Goal: Task Accomplishment & Management: Manage account settings

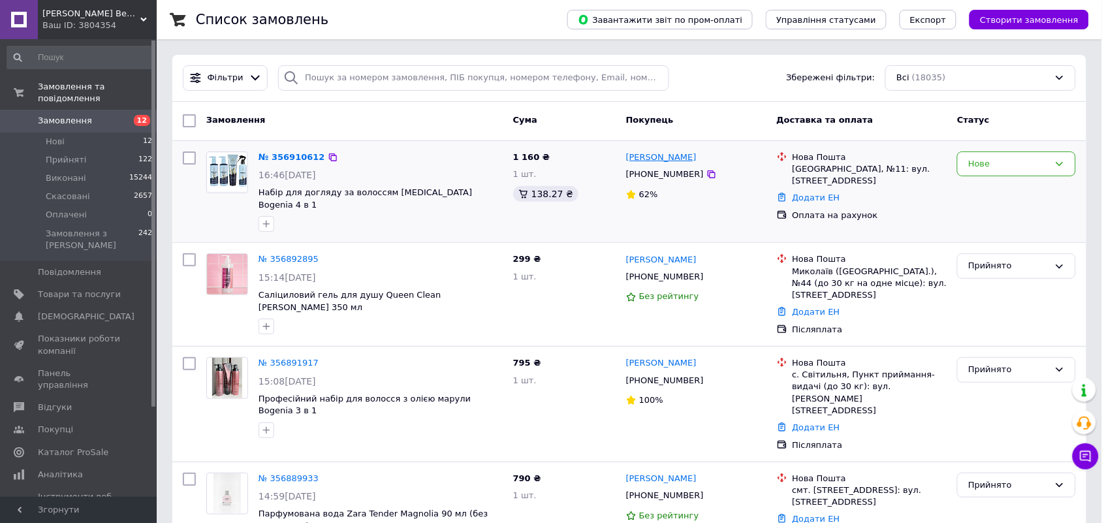
click at [687, 158] on link "Карина Лемишевська" at bounding box center [661, 157] width 70 height 12
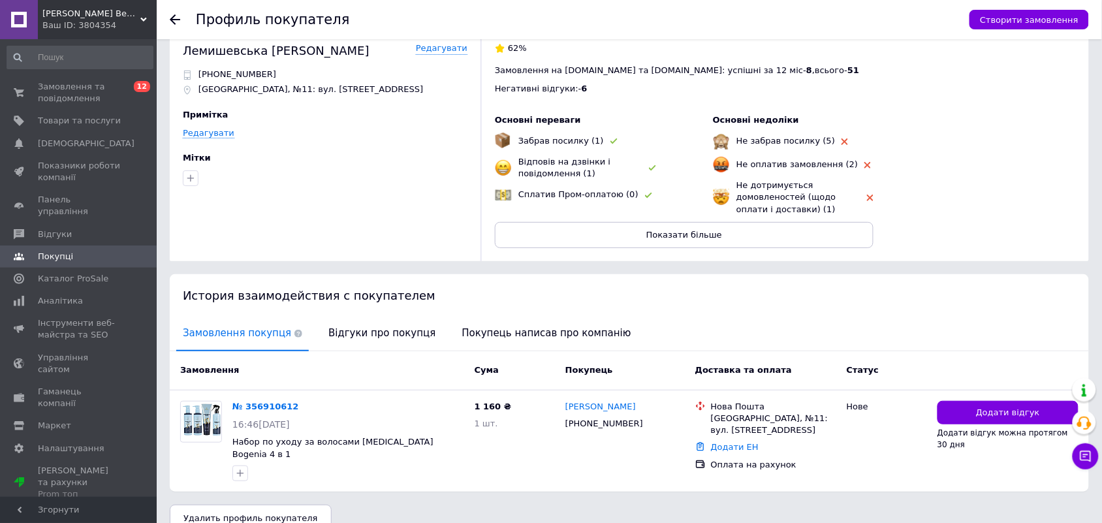
scroll to position [33, 0]
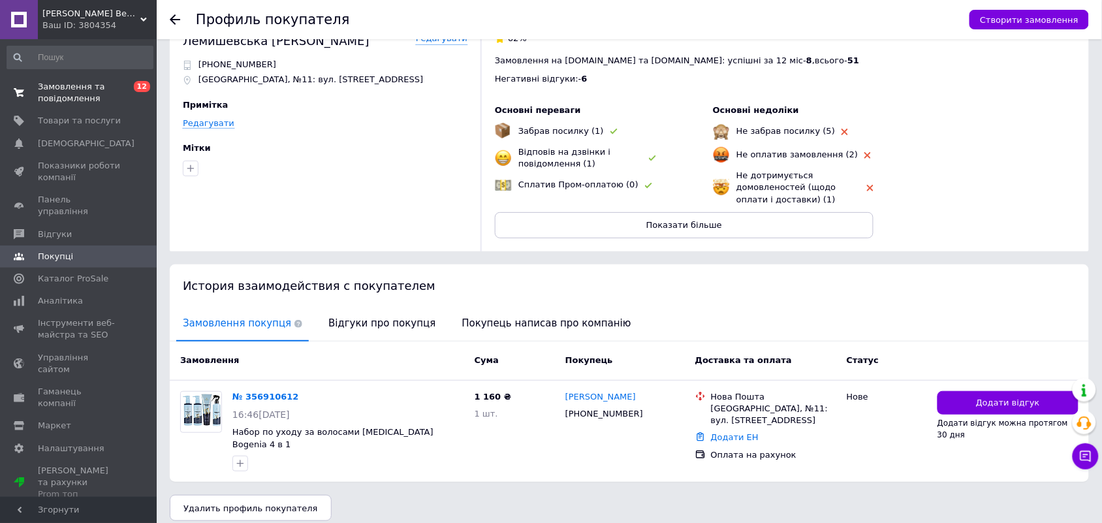
click at [64, 102] on span "Замовлення та повідомлення" at bounding box center [79, 92] width 83 height 23
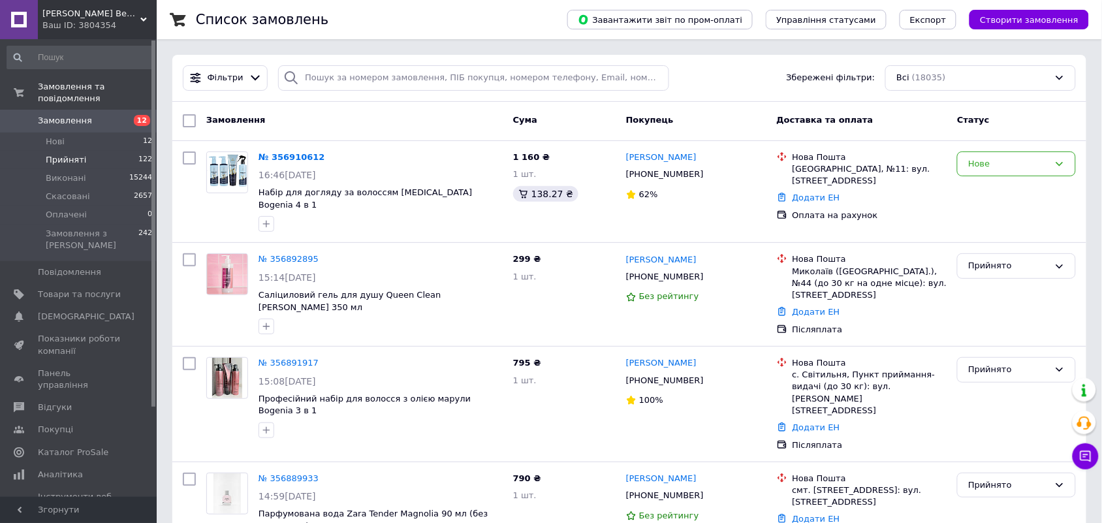
click at [64, 154] on span "Прийняті" at bounding box center [66, 160] width 40 height 12
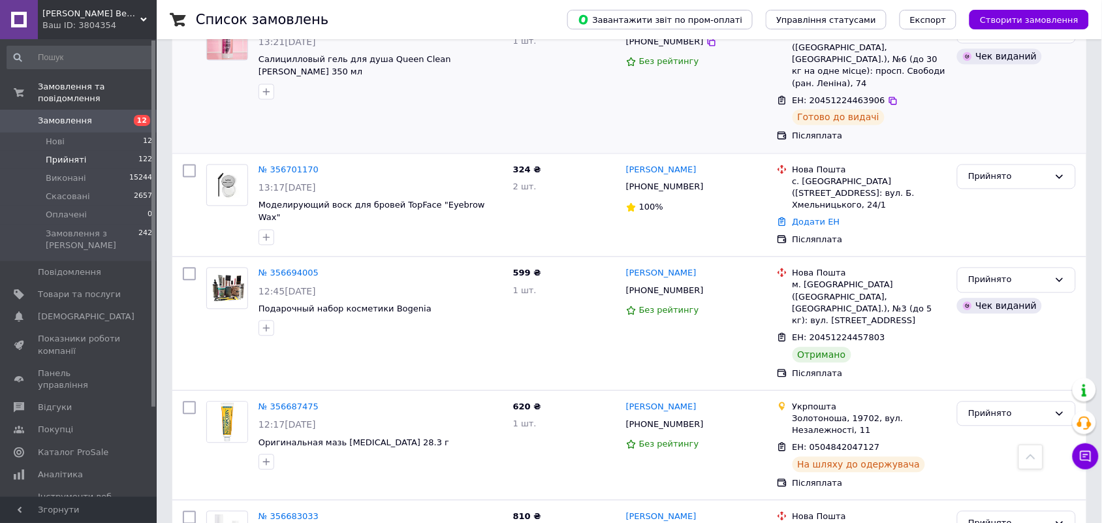
scroll to position [5256, 0]
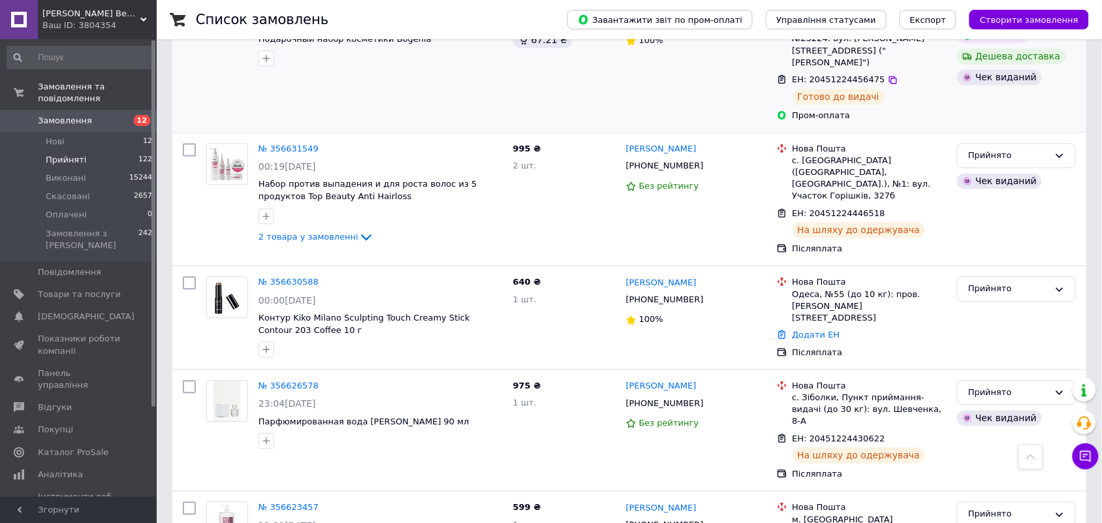
scroll to position [245, 0]
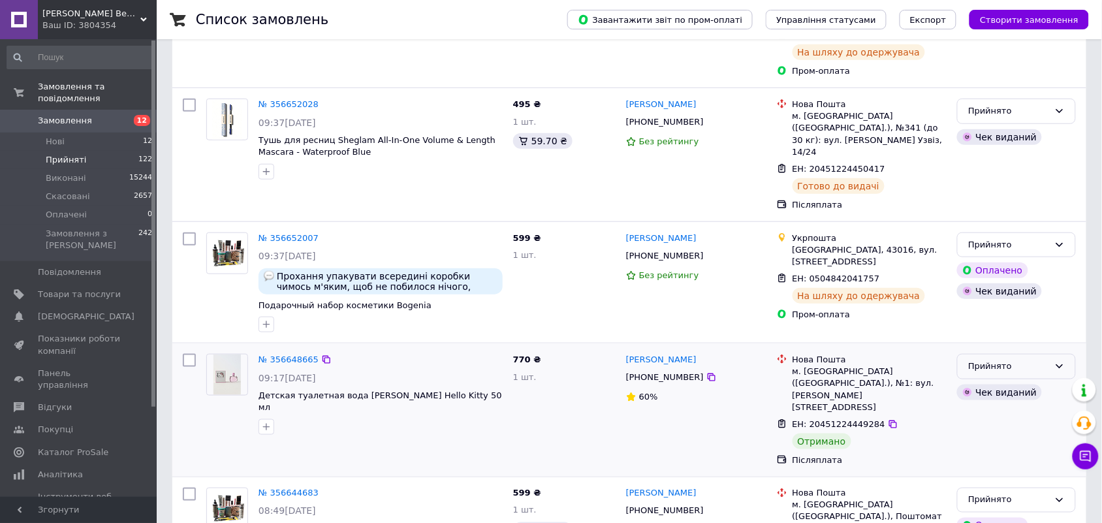
click at [1066, 354] on div "Прийнято" at bounding box center [1016, 366] width 119 height 25
click at [1036, 382] on li "Виконано" at bounding box center [1015, 394] width 117 height 24
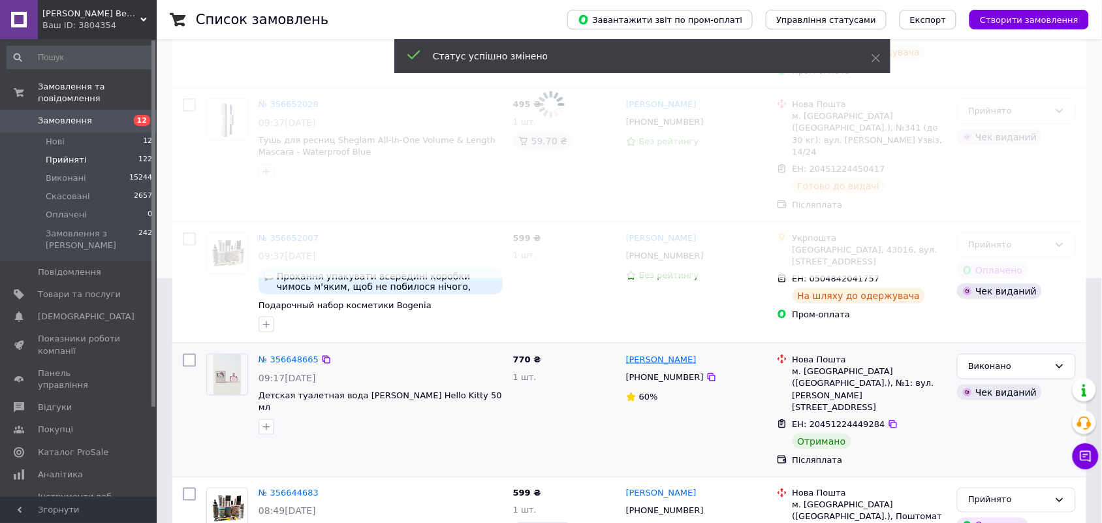
click at [670, 354] on link "Євгенія Озірна" at bounding box center [661, 360] width 70 height 12
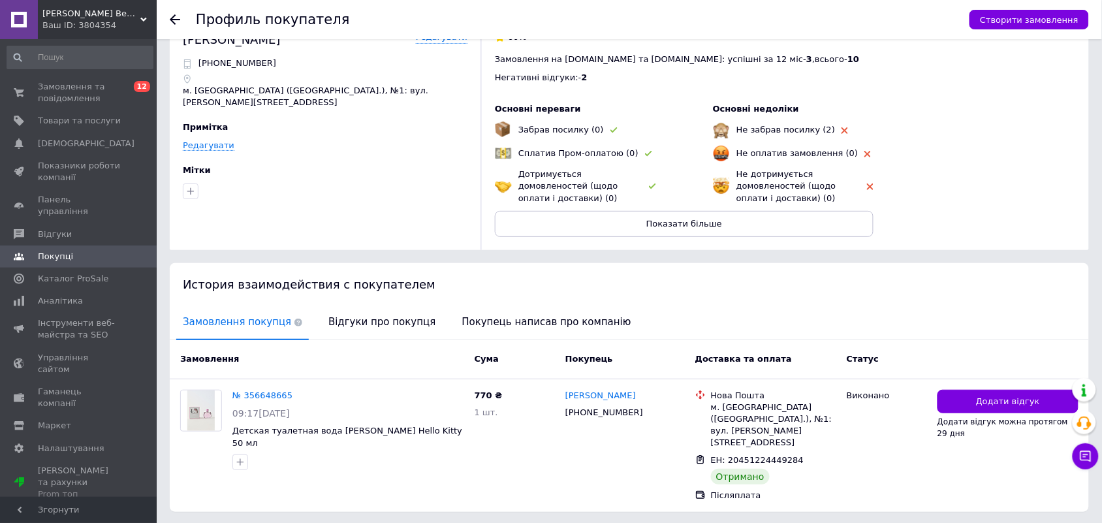
scroll to position [63, 0]
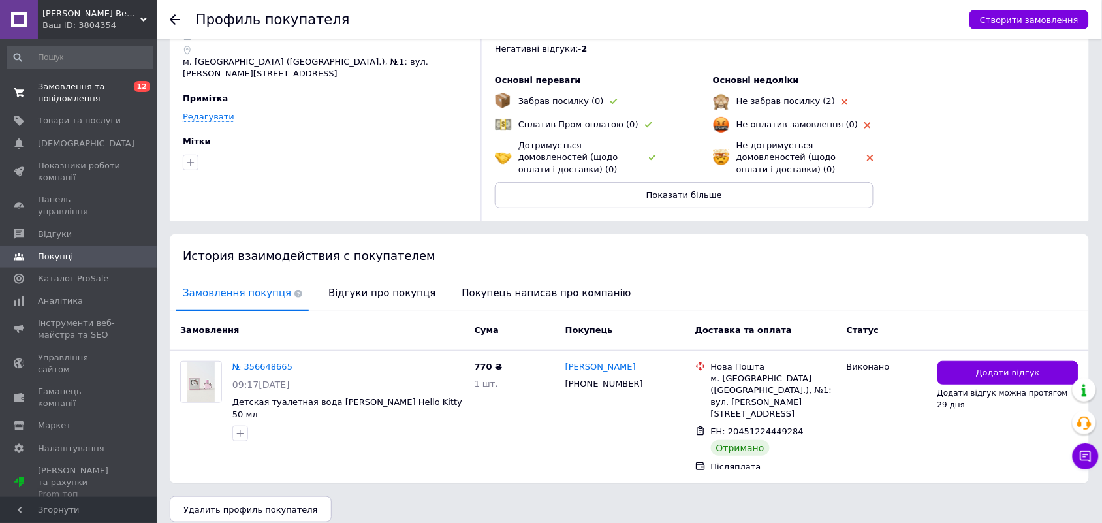
click at [91, 91] on span "Замовлення та повідомлення" at bounding box center [79, 92] width 83 height 23
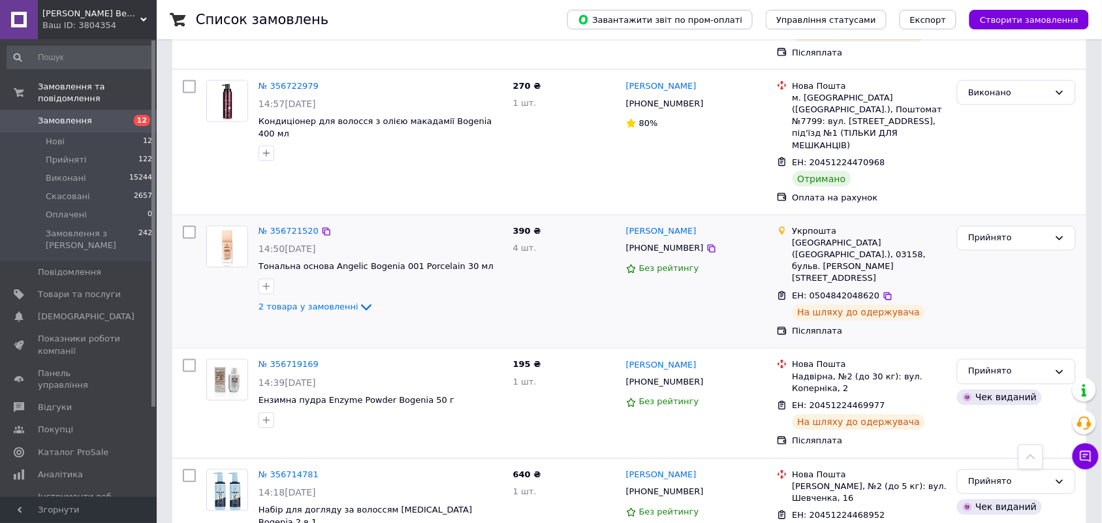
scroll to position [5184, 0]
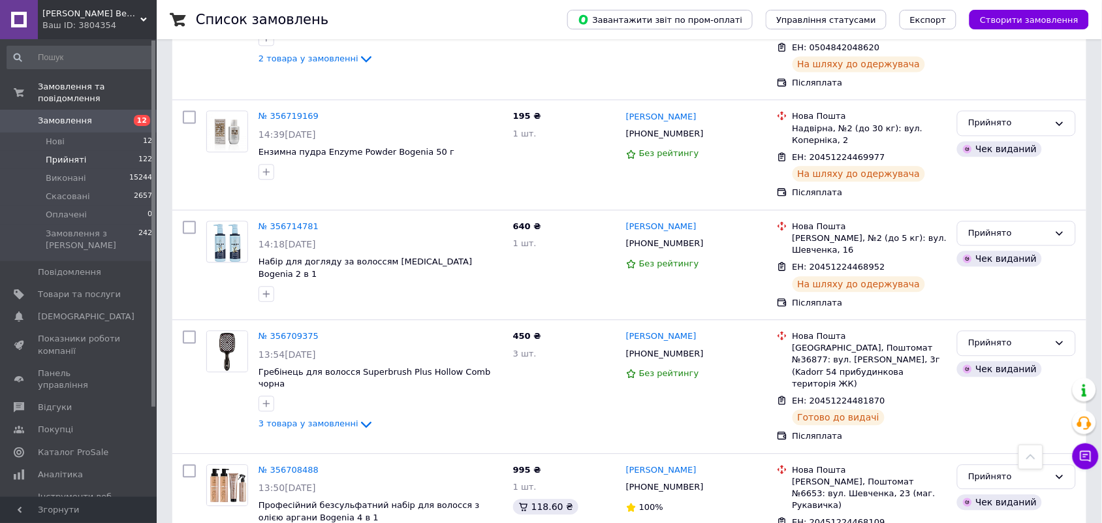
click at [65, 154] on span "Прийняті" at bounding box center [66, 160] width 40 height 12
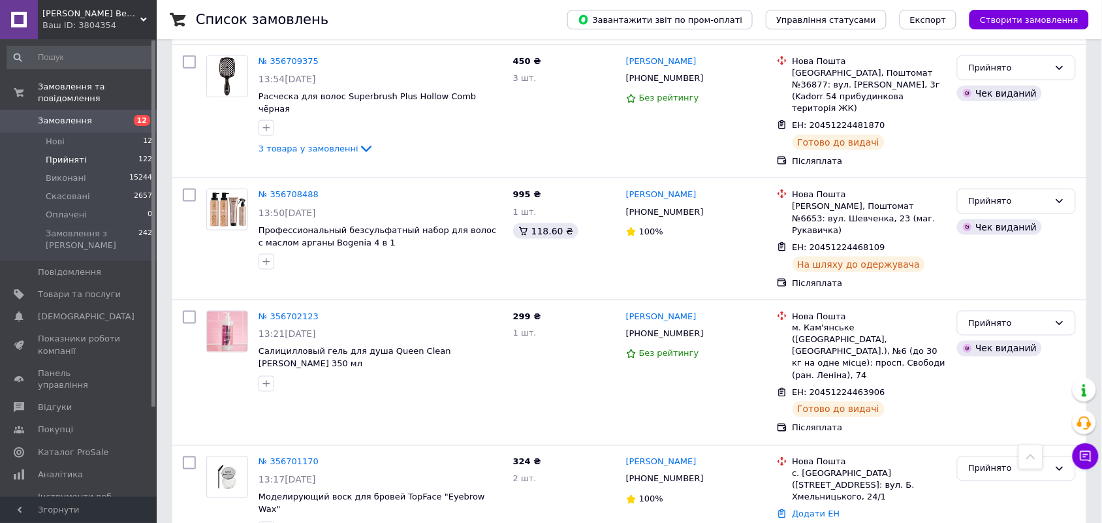
scroll to position [4895, 0]
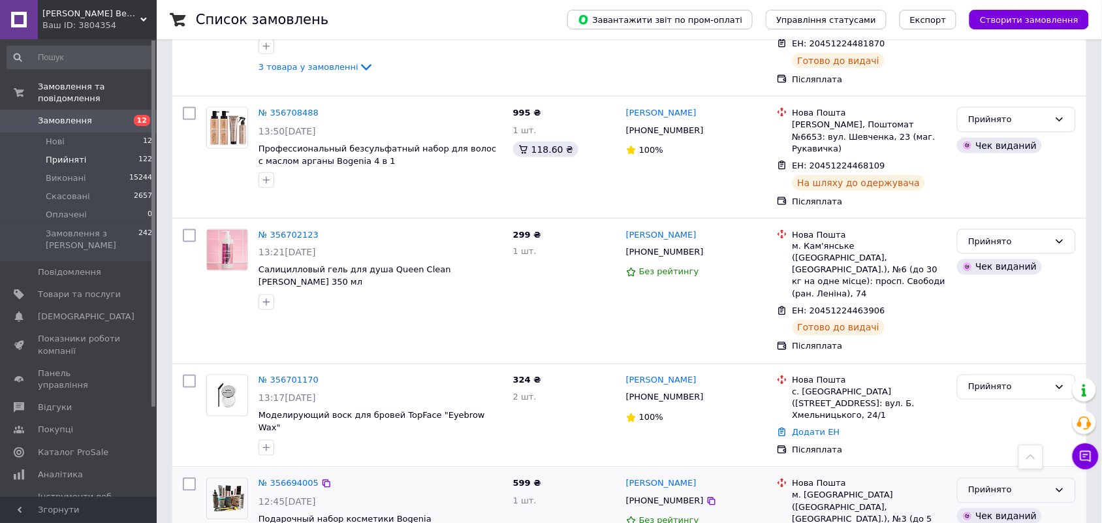
click at [1064, 485] on icon at bounding box center [1059, 490] width 10 height 10
click at [1052, 506] on li "Виконано" at bounding box center [1015, 518] width 117 height 24
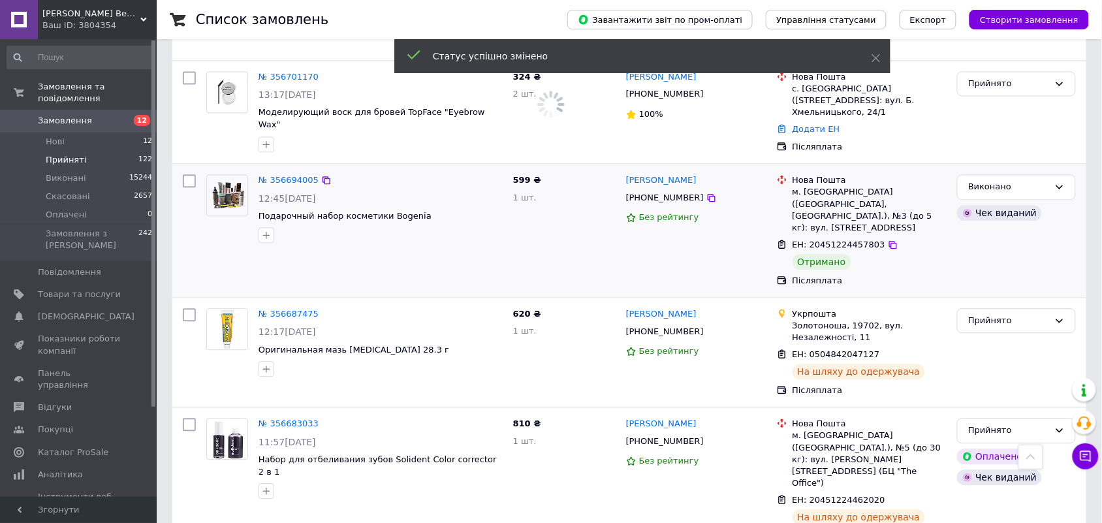
scroll to position [5256, 0]
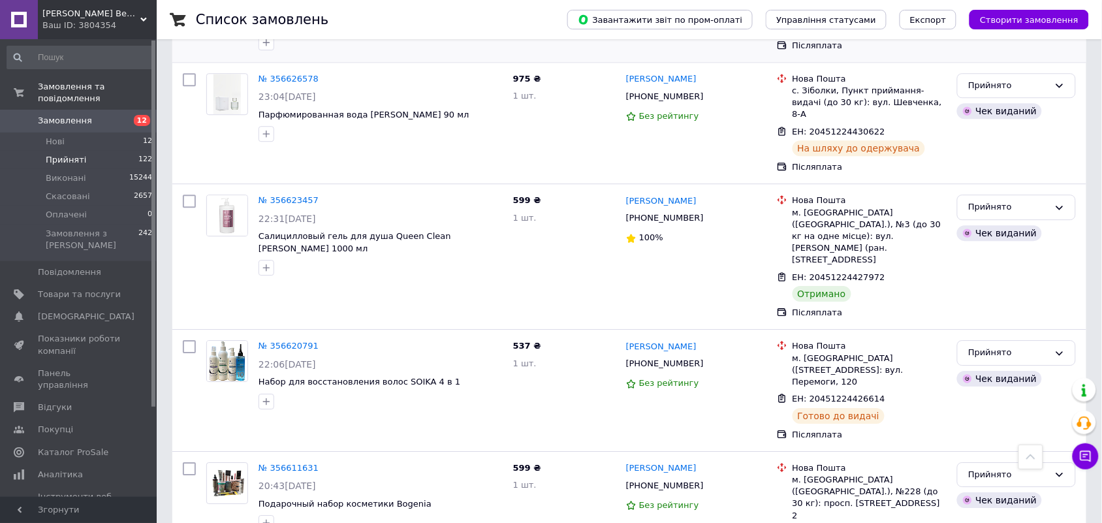
scroll to position [1061, 0]
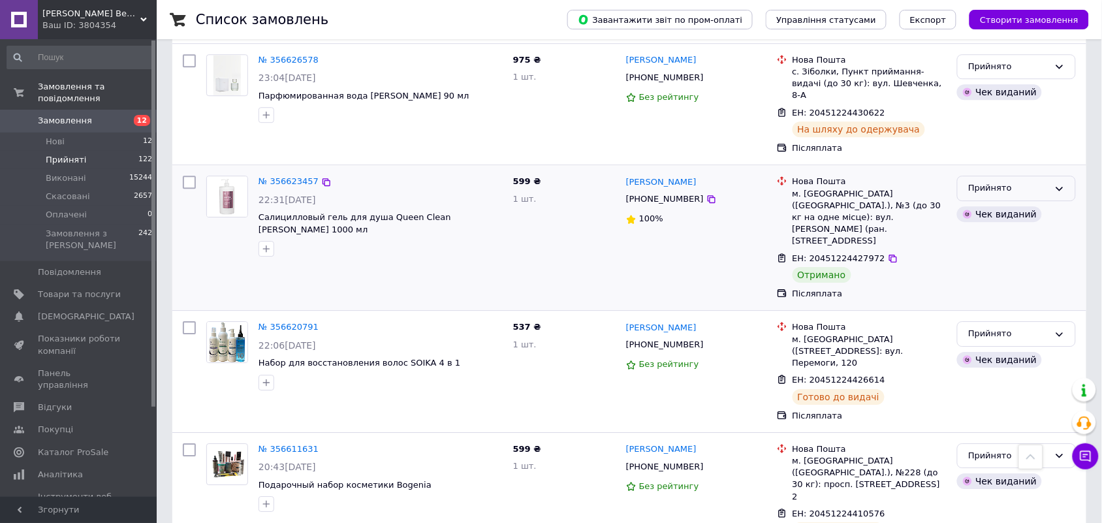
click at [1064, 183] on icon at bounding box center [1059, 188] width 10 height 10
click at [1038, 204] on li "Виконано" at bounding box center [1015, 216] width 117 height 24
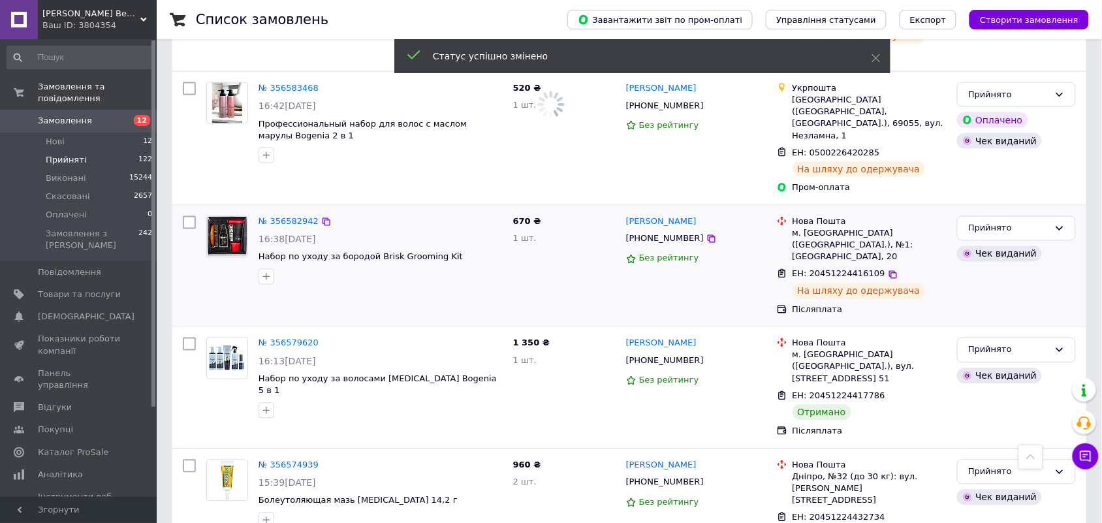
scroll to position [2121, 0]
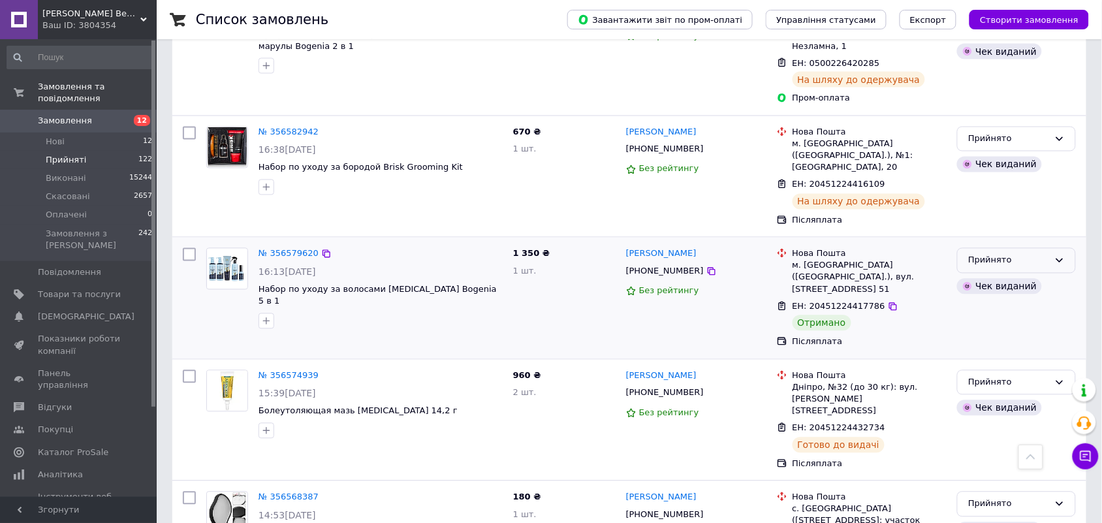
click at [1061, 255] on icon at bounding box center [1059, 260] width 10 height 10
click at [1033, 276] on li "Виконано" at bounding box center [1015, 288] width 117 height 24
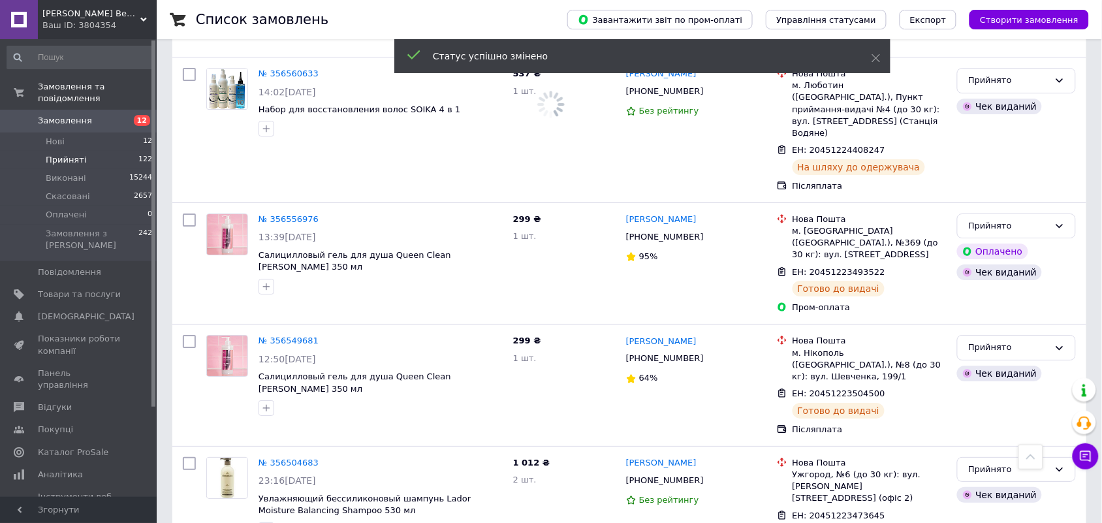
scroll to position [2692, 0]
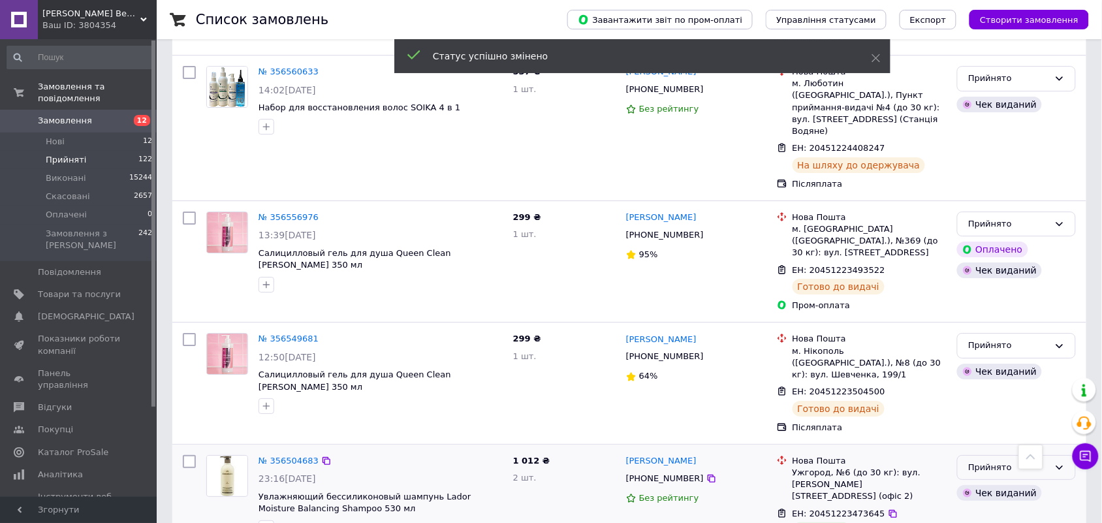
click at [1067, 455] on div "Прийнято" at bounding box center [1016, 467] width 119 height 25
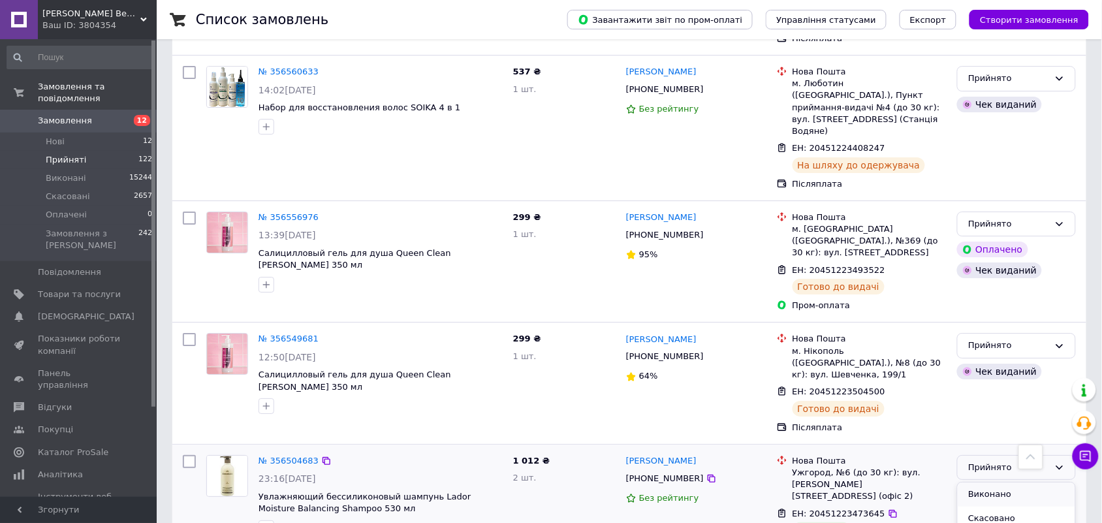
click at [1042, 482] on li "Виконано" at bounding box center [1015, 494] width 117 height 24
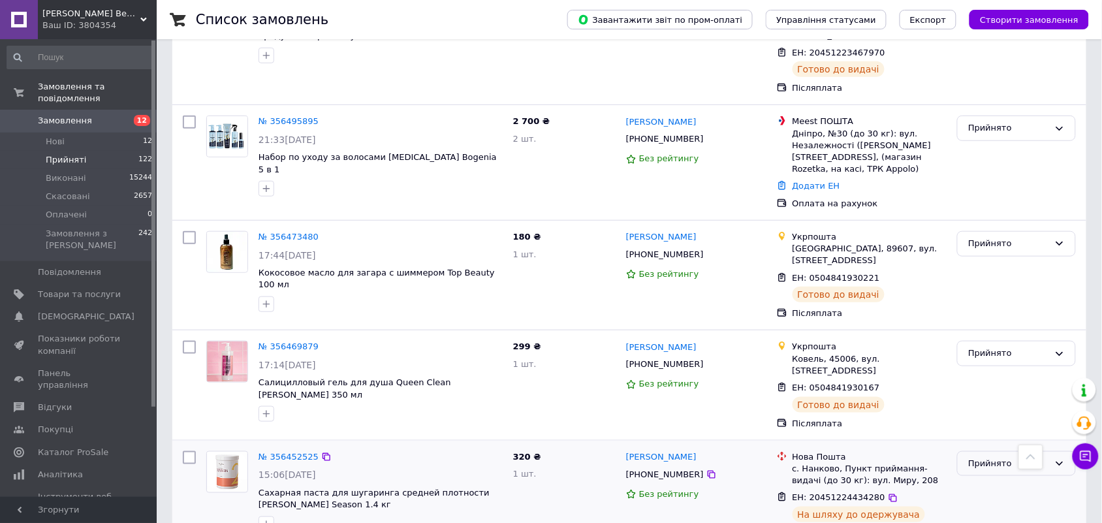
scroll to position [3316, 0]
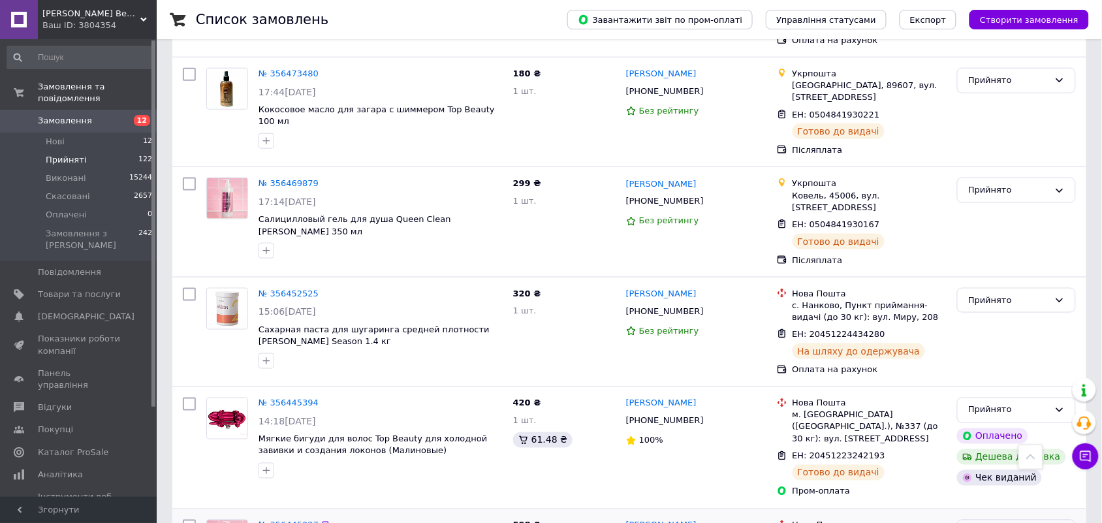
click at [1061, 522] on icon at bounding box center [1059, 532] width 10 height 10
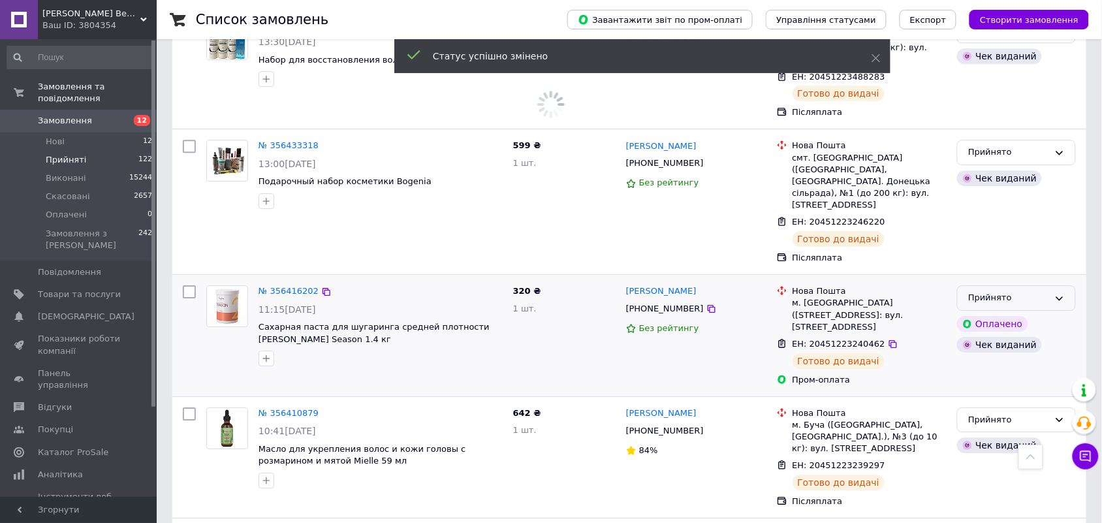
scroll to position [4214, 0]
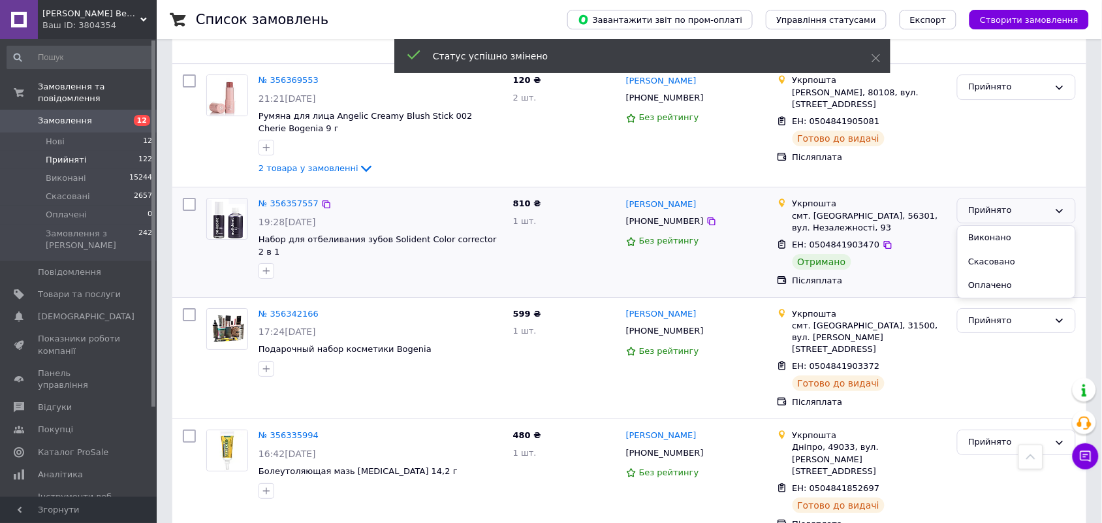
scroll to position [3848, 0]
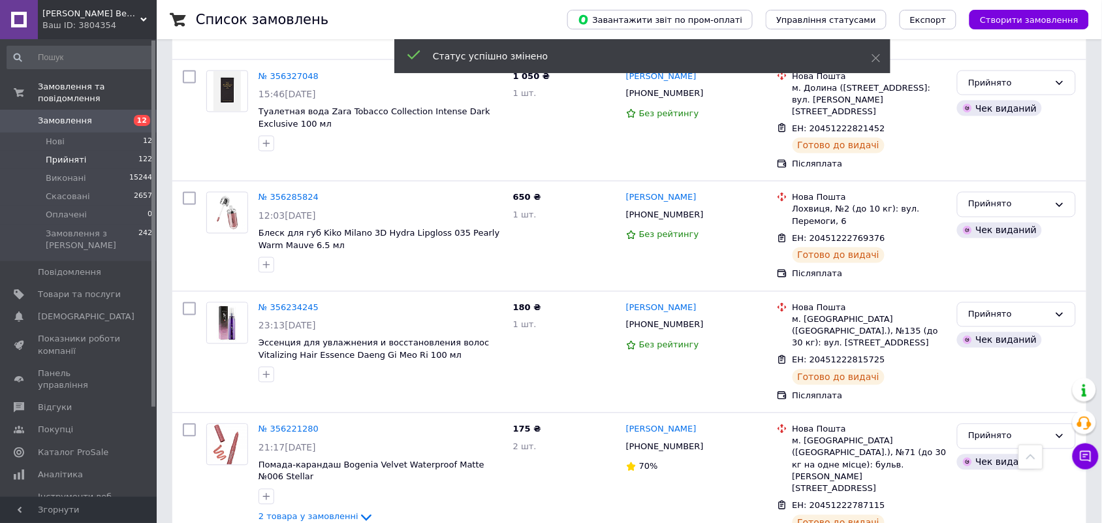
scroll to position [5154, 0]
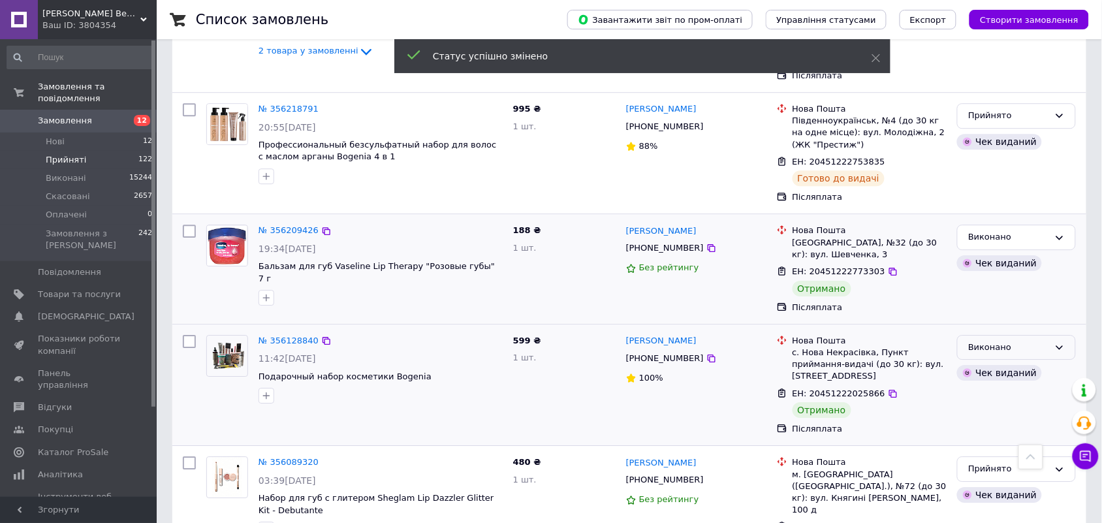
scroll to position [5317, 0]
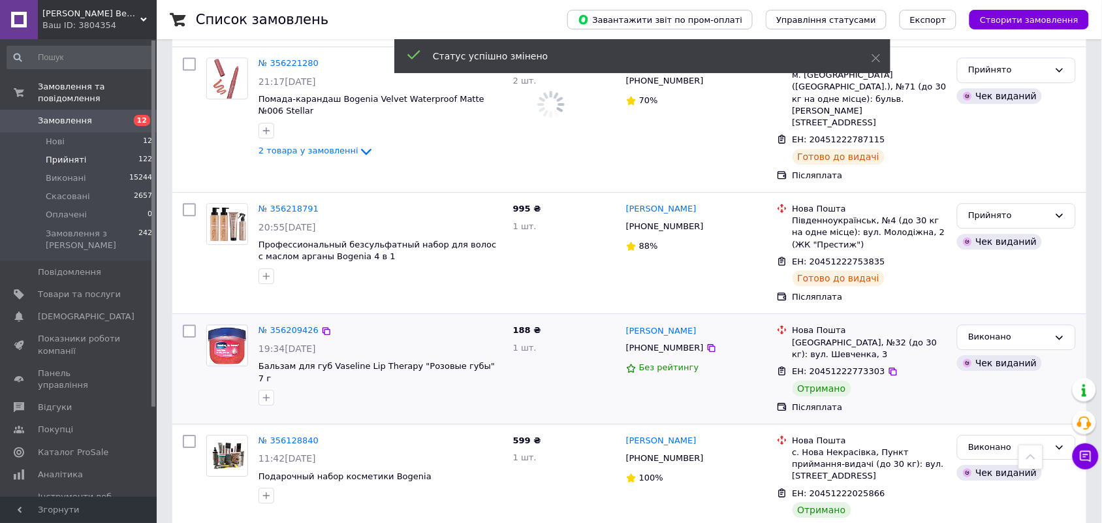
scroll to position [5441, 0]
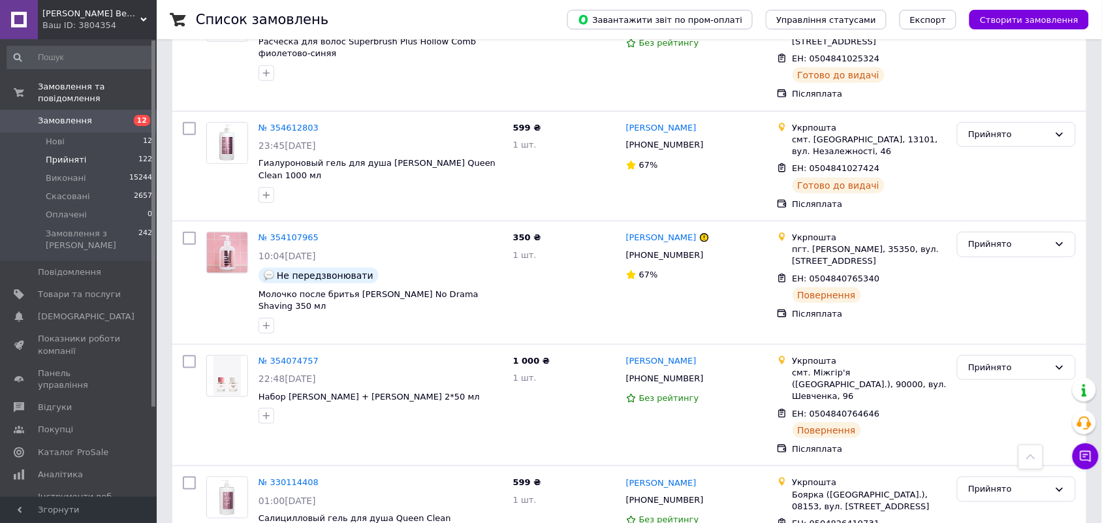
scroll to position [1782, 0]
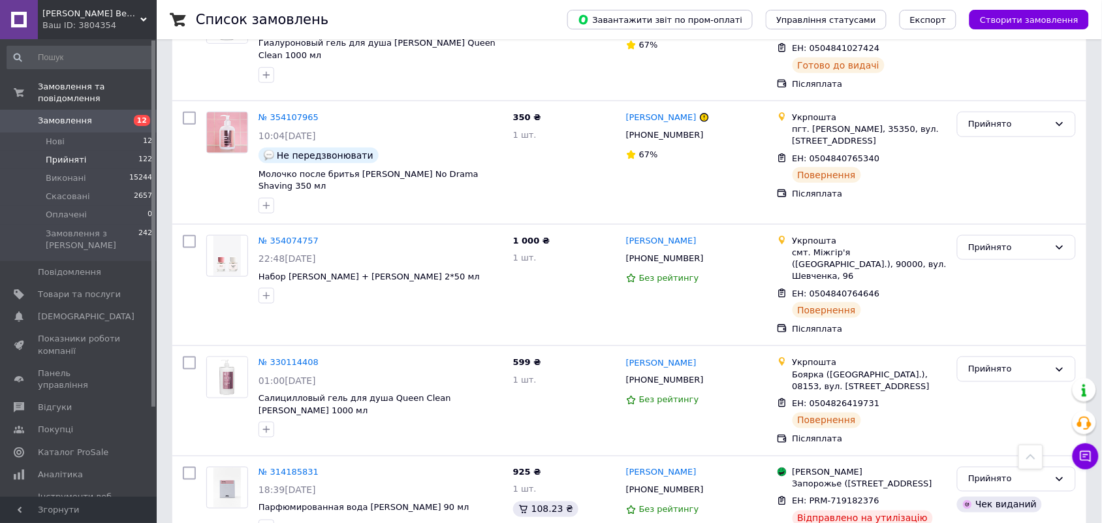
click at [18, 8] on link at bounding box center [19, 19] width 38 height 39
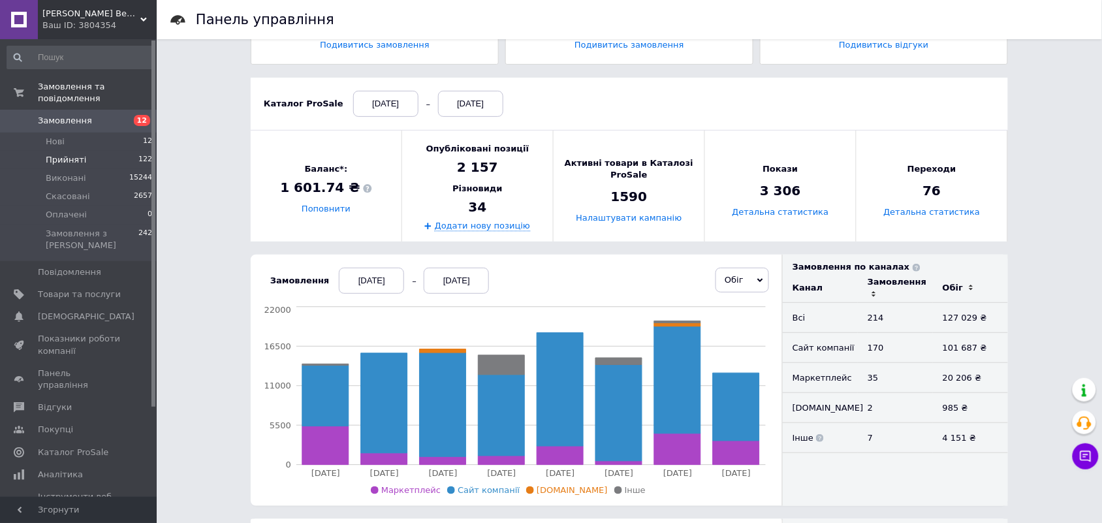
scroll to position [163, 0]
